Goal: Task Accomplishment & Management: Manage account settings

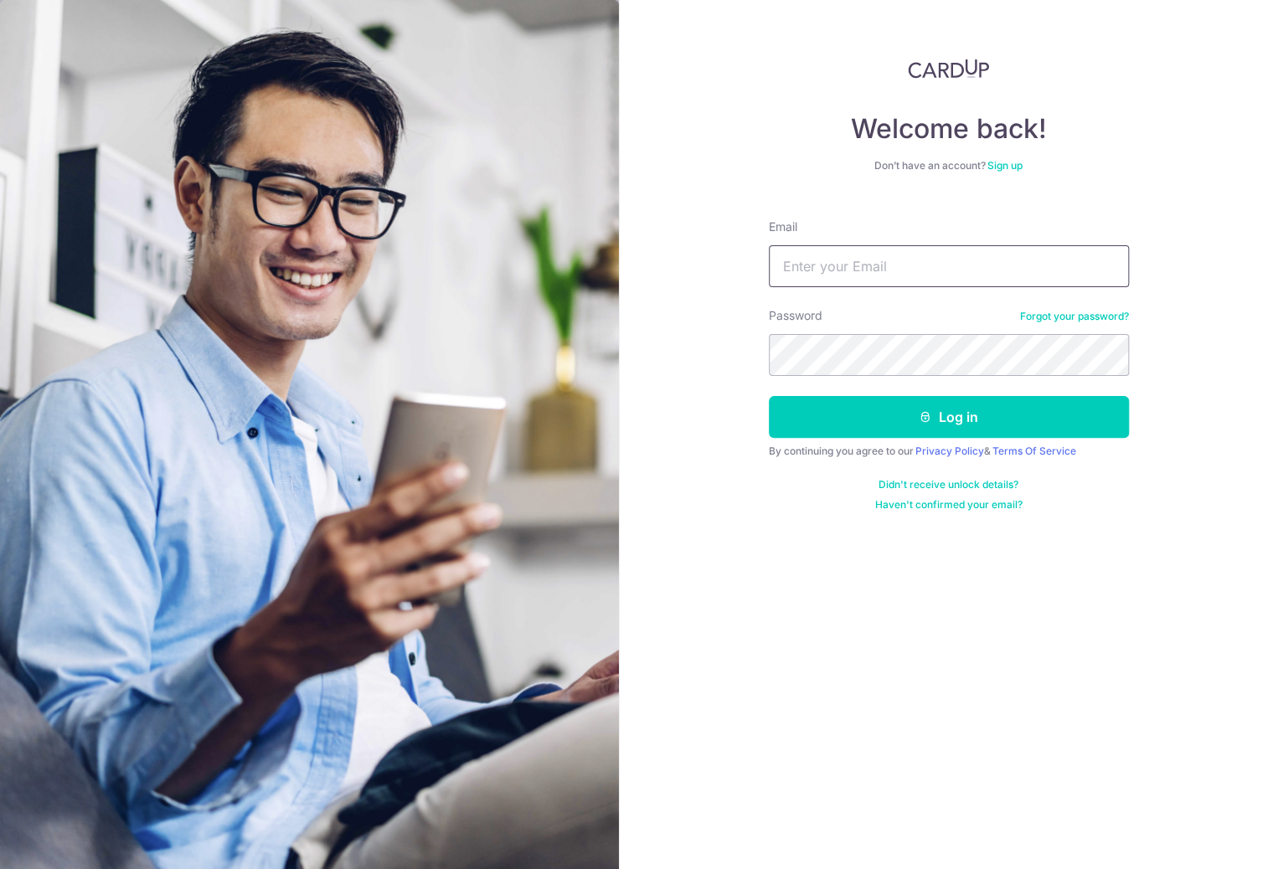
click at [824, 271] on input "Email" at bounding box center [949, 266] width 360 height 42
type input "[EMAIL_ADDRESS][DOMAIN_NAME]"
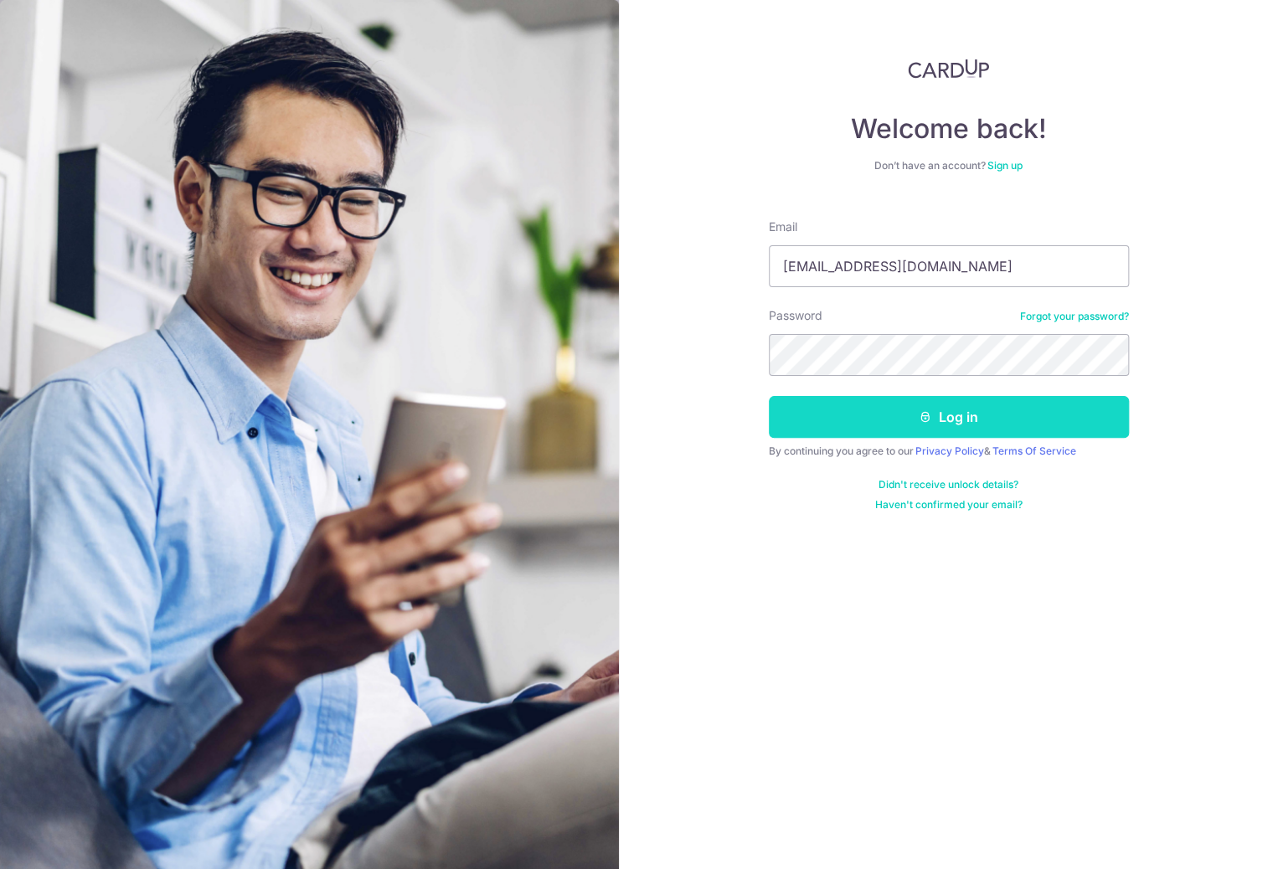
click at [1058, 420] on button "Log in" at bounding box center [949, 417] width 360 height 42
